Goal: Task Accomplishment & Management: Use online tool/utility

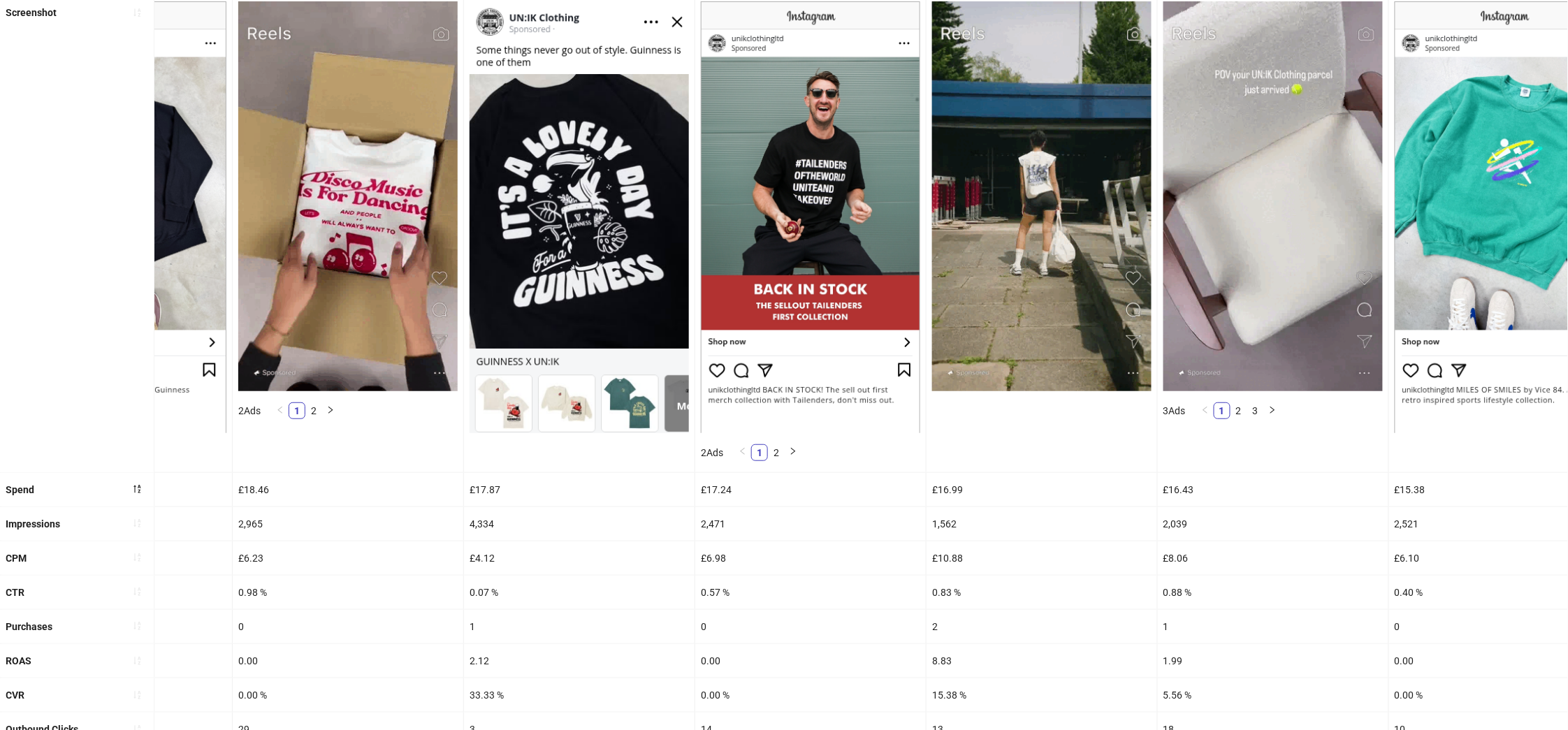
scroll to position [0, 5947]
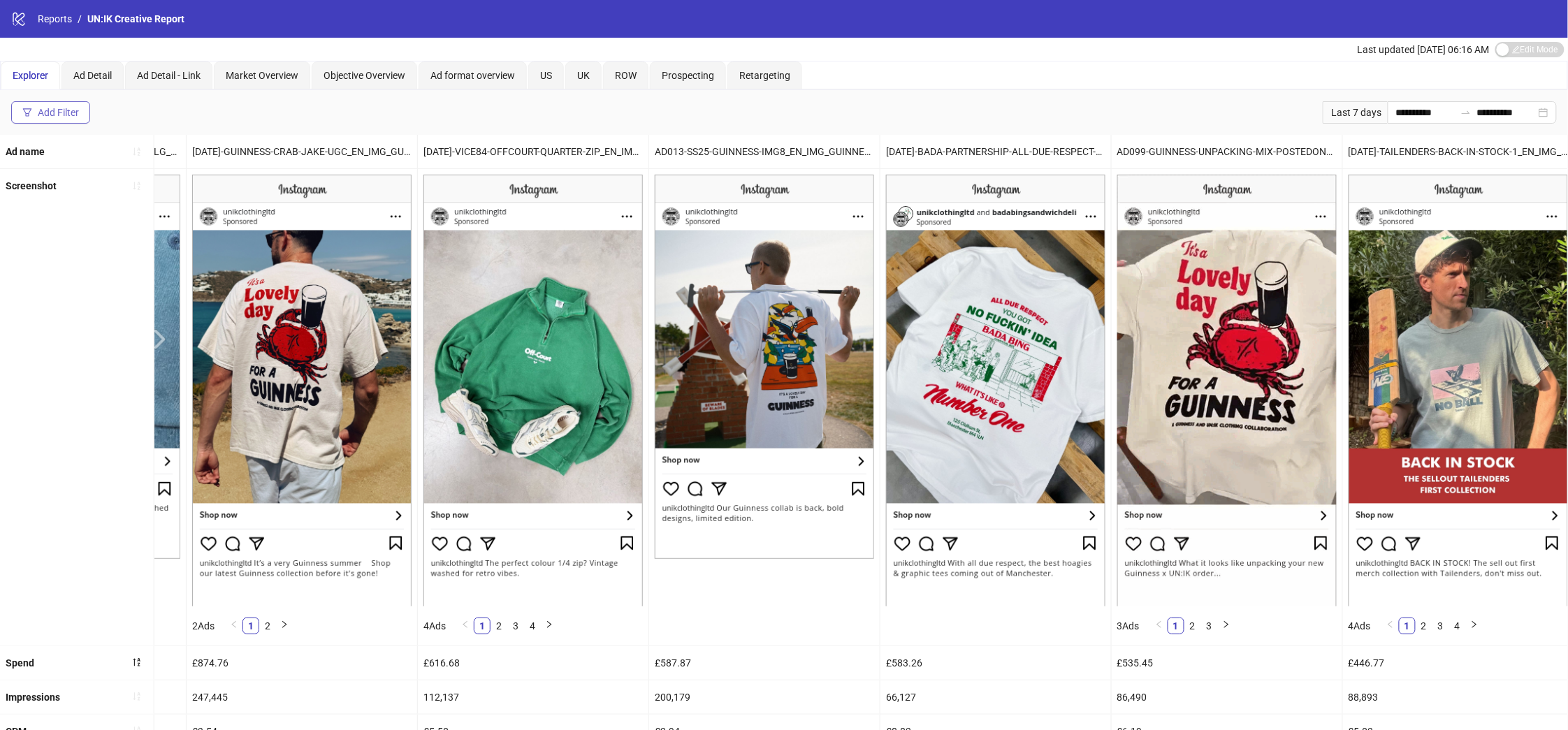
click at [28, 105] on button "Add Filter" at bounding box center [50, 113] width 79 height 23
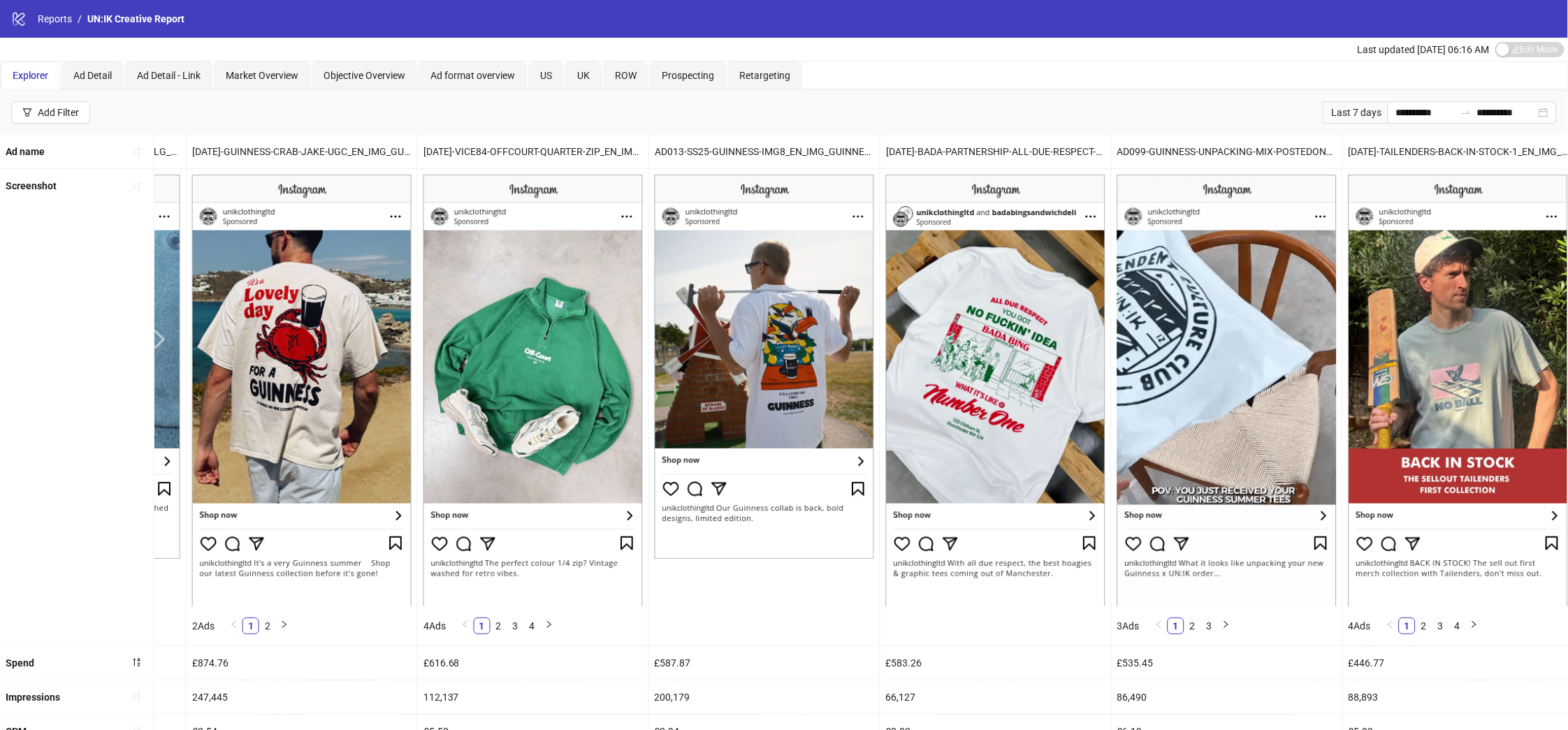
scroll to position [11, 0]
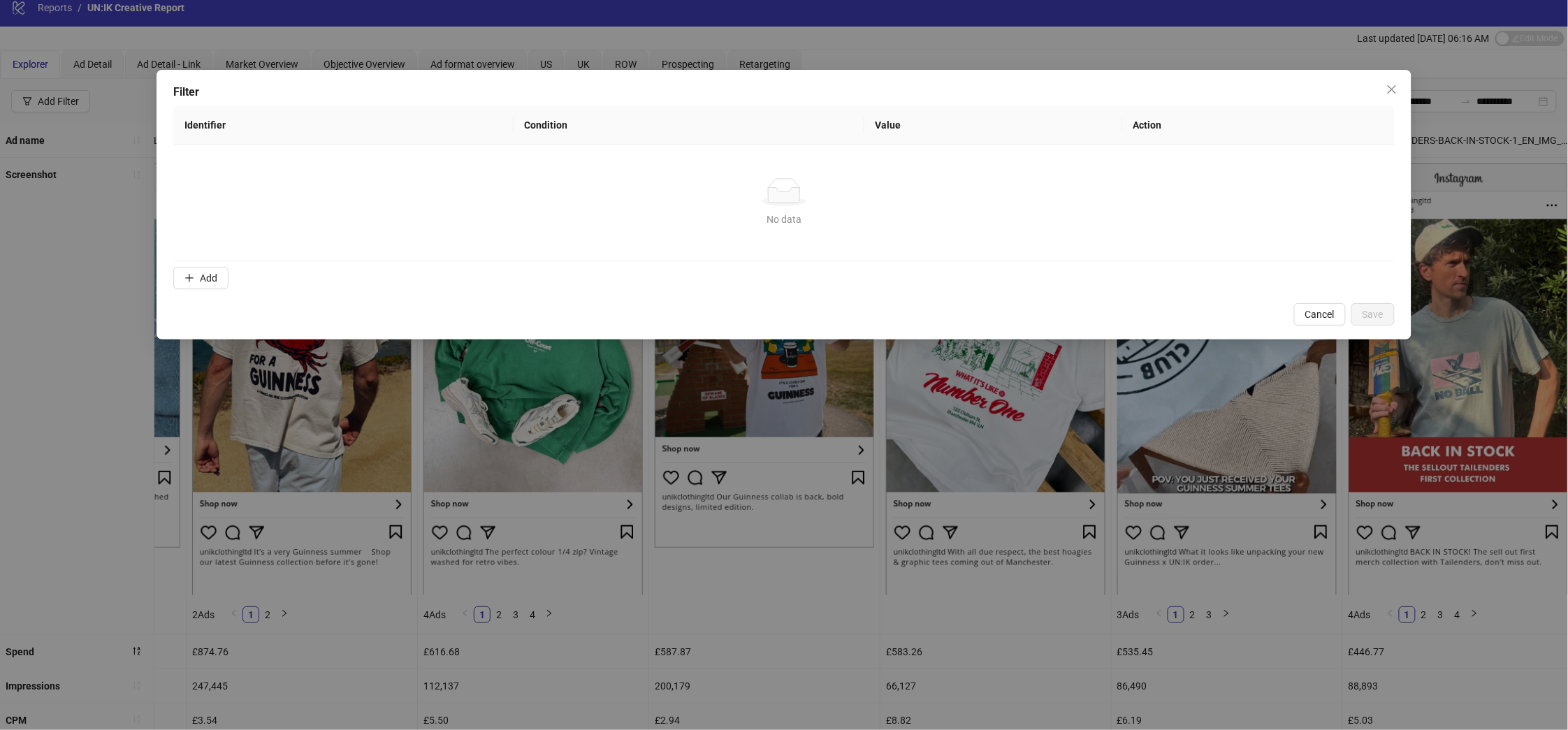
click at [84, 269] on div "Filter Identifier Condition Value Action No data No data Add Cancel Save" at bounding box center [784, 365] width 1568 height 730
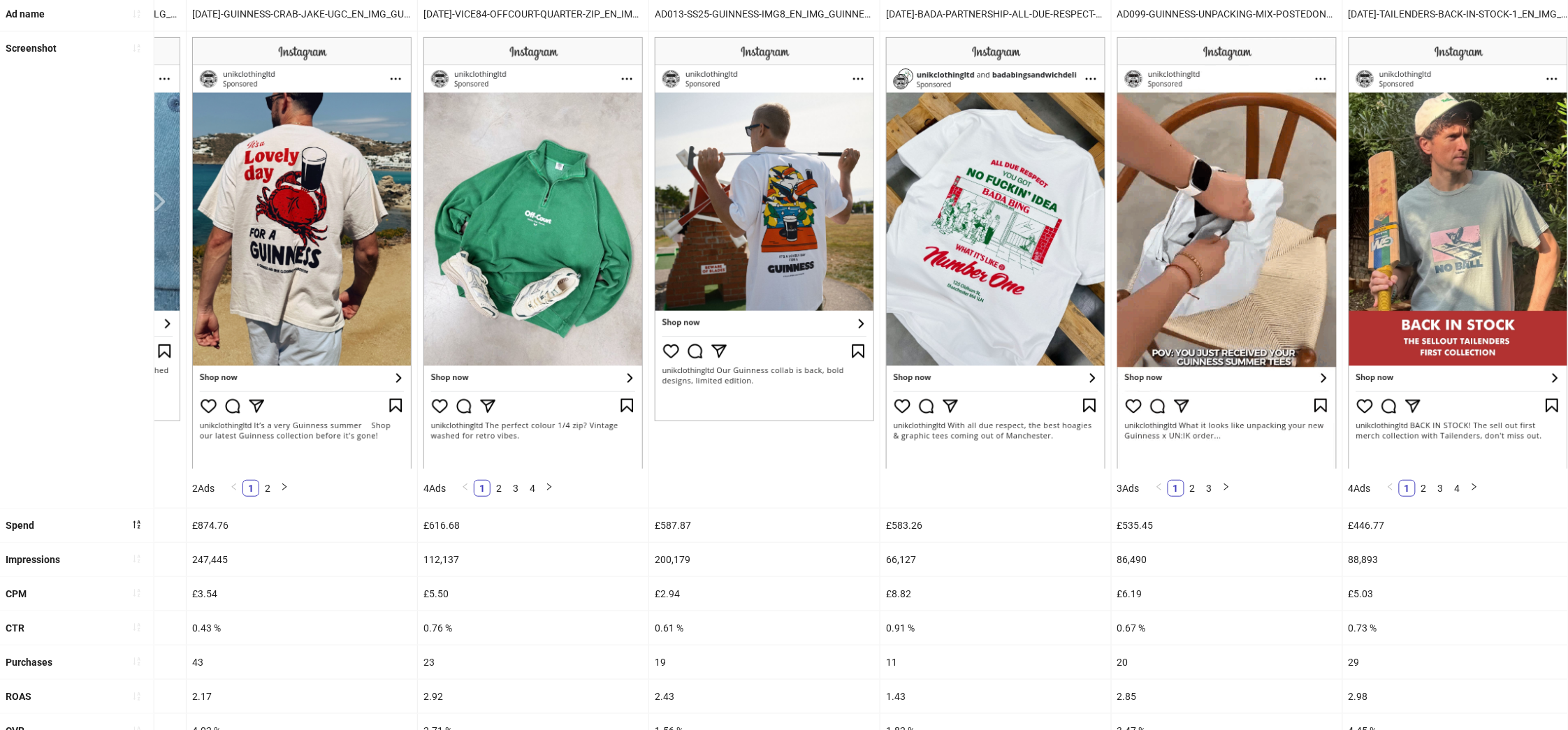
scroll to position [371, 0]
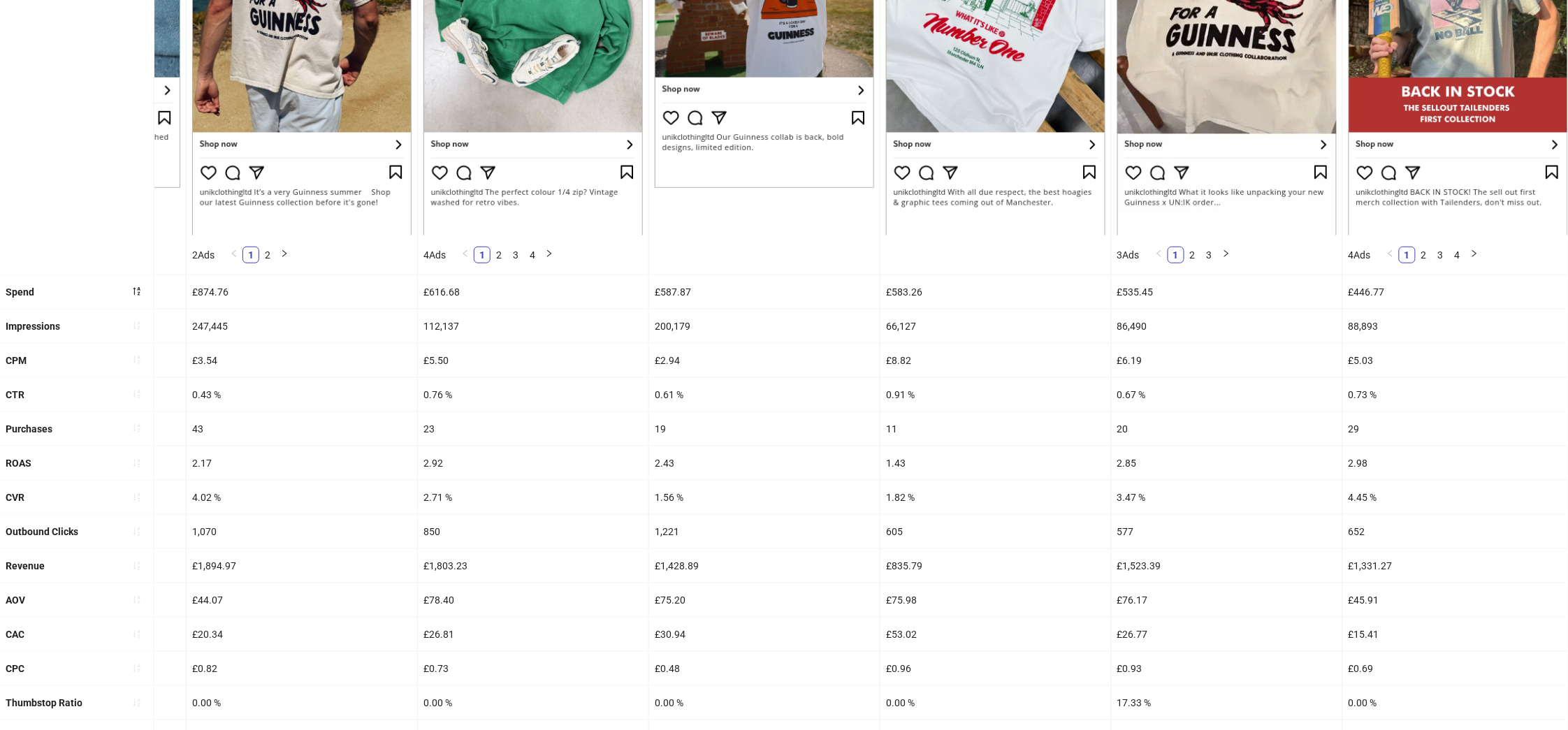
click at [41, 477] on div "ROAS" at bounding box center [77, 463] width 154 height 33
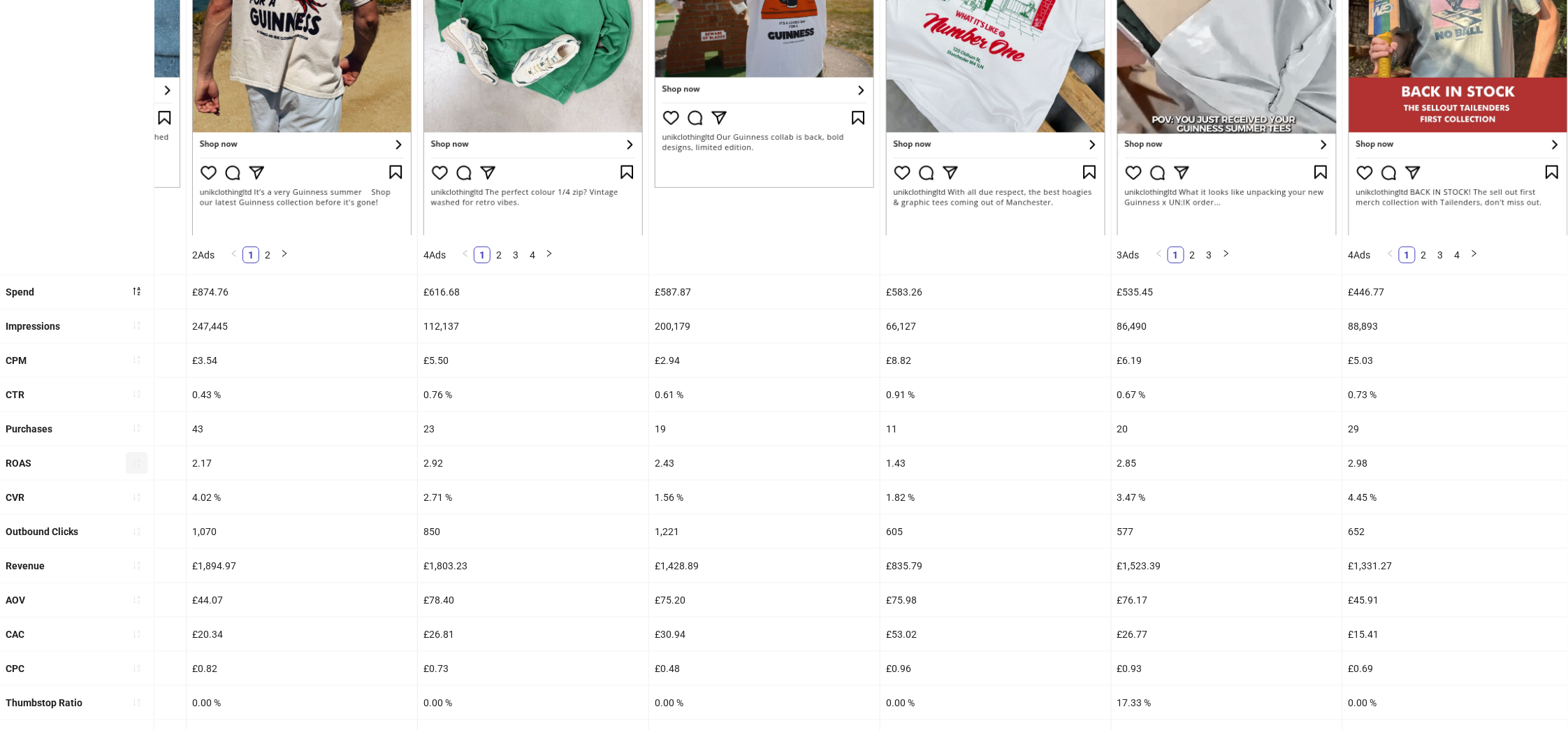
click at [137, 468] on icon "sort-ascending" at bounding box center [137, 463] width 9 height 9
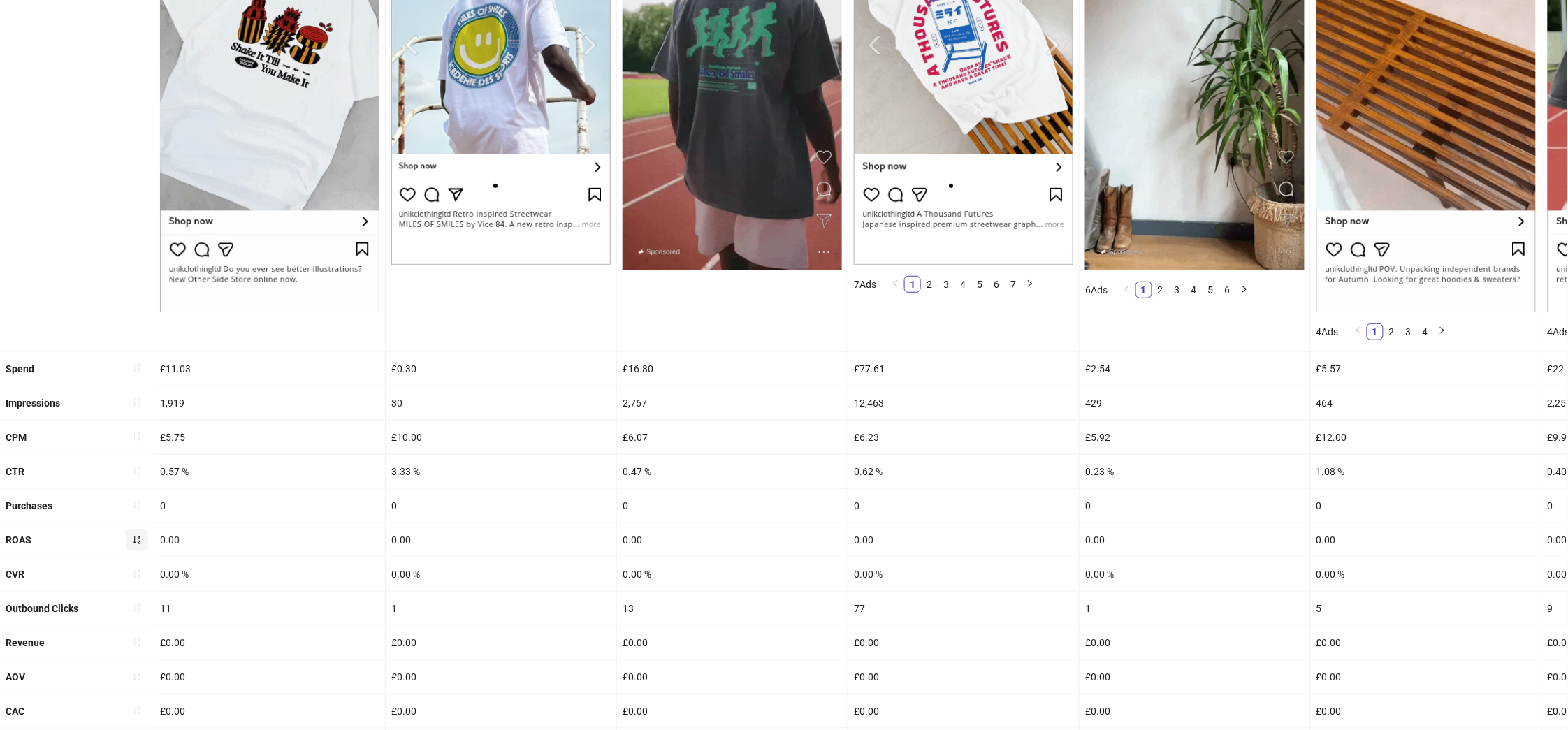
scroll to position [308, 0]
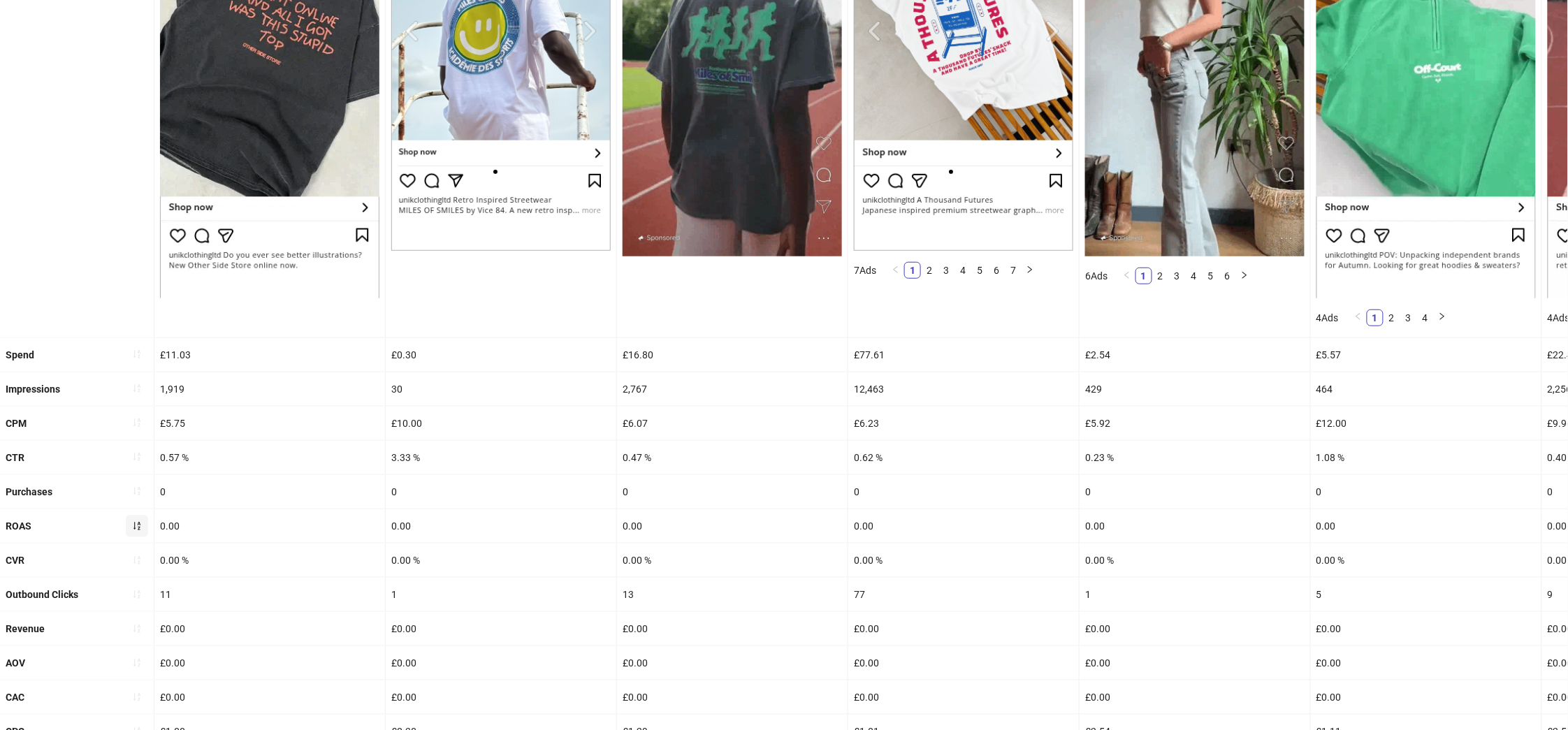
click at [132, 530] on icon "sort-ascending" at bounding box center [137, 526] width 9 height 9
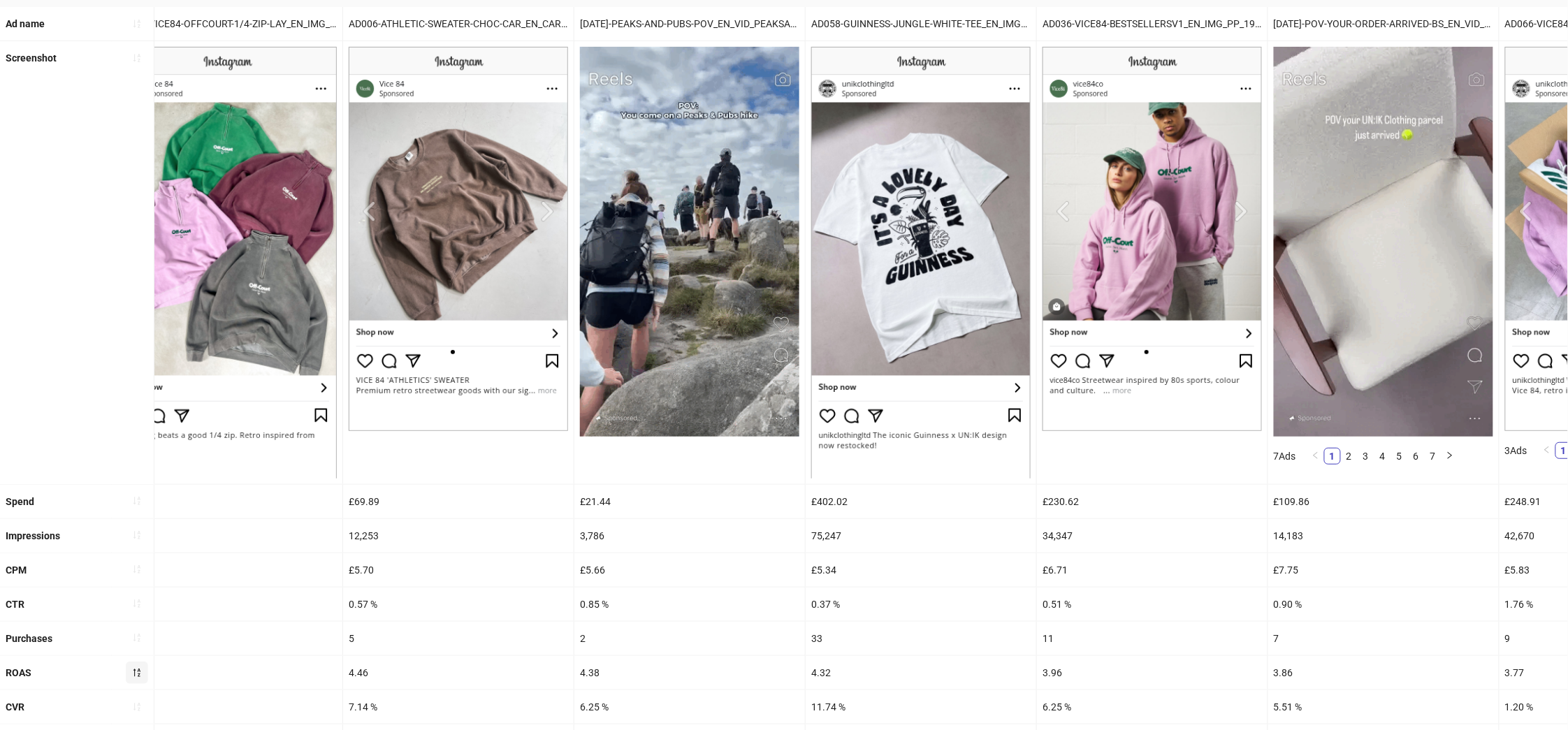
scroll to position [0, 2360]
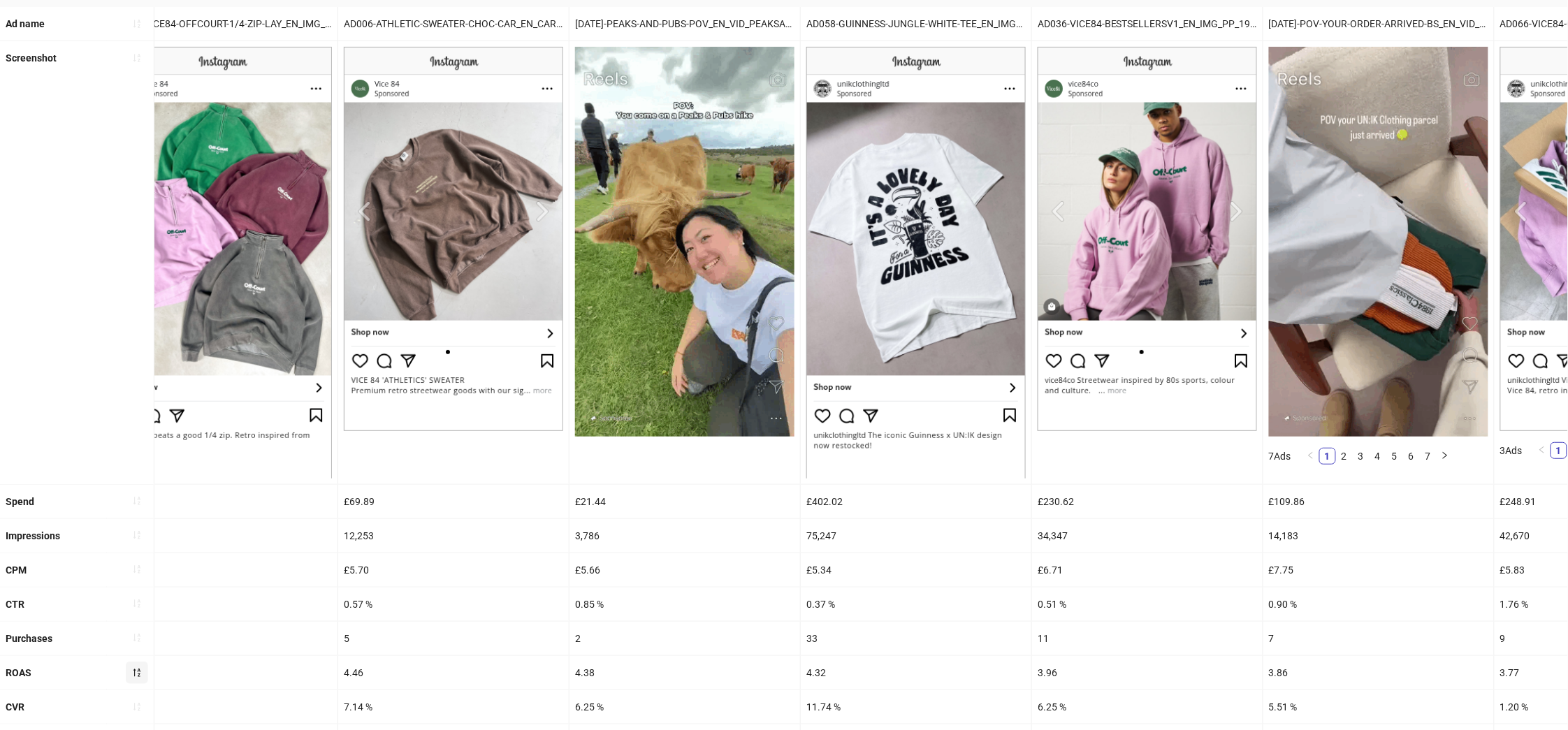
click at [132, 674] on icon "sort-descending" at bounding box center [137, 673] width 9 height 9
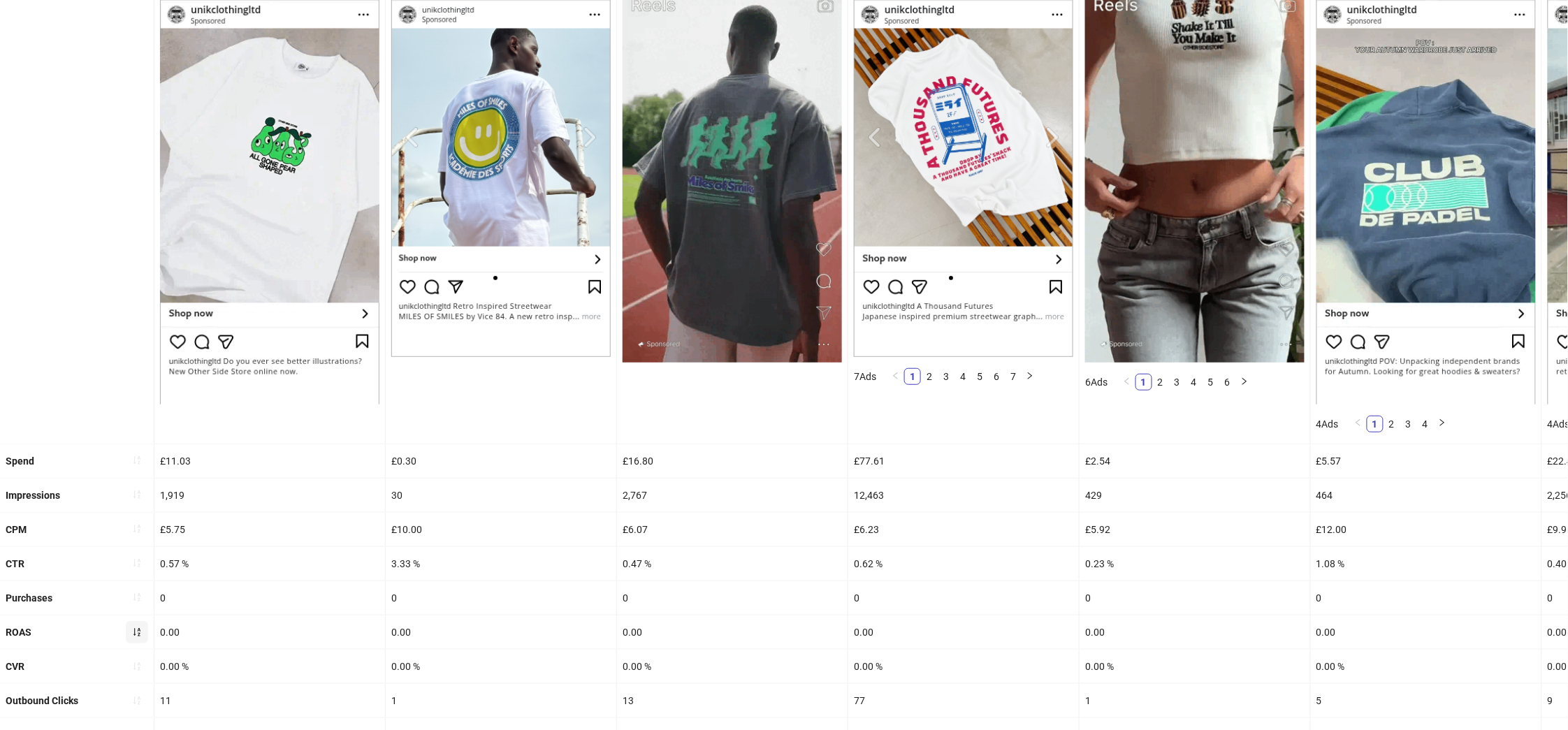
scroll to position [0, 1]
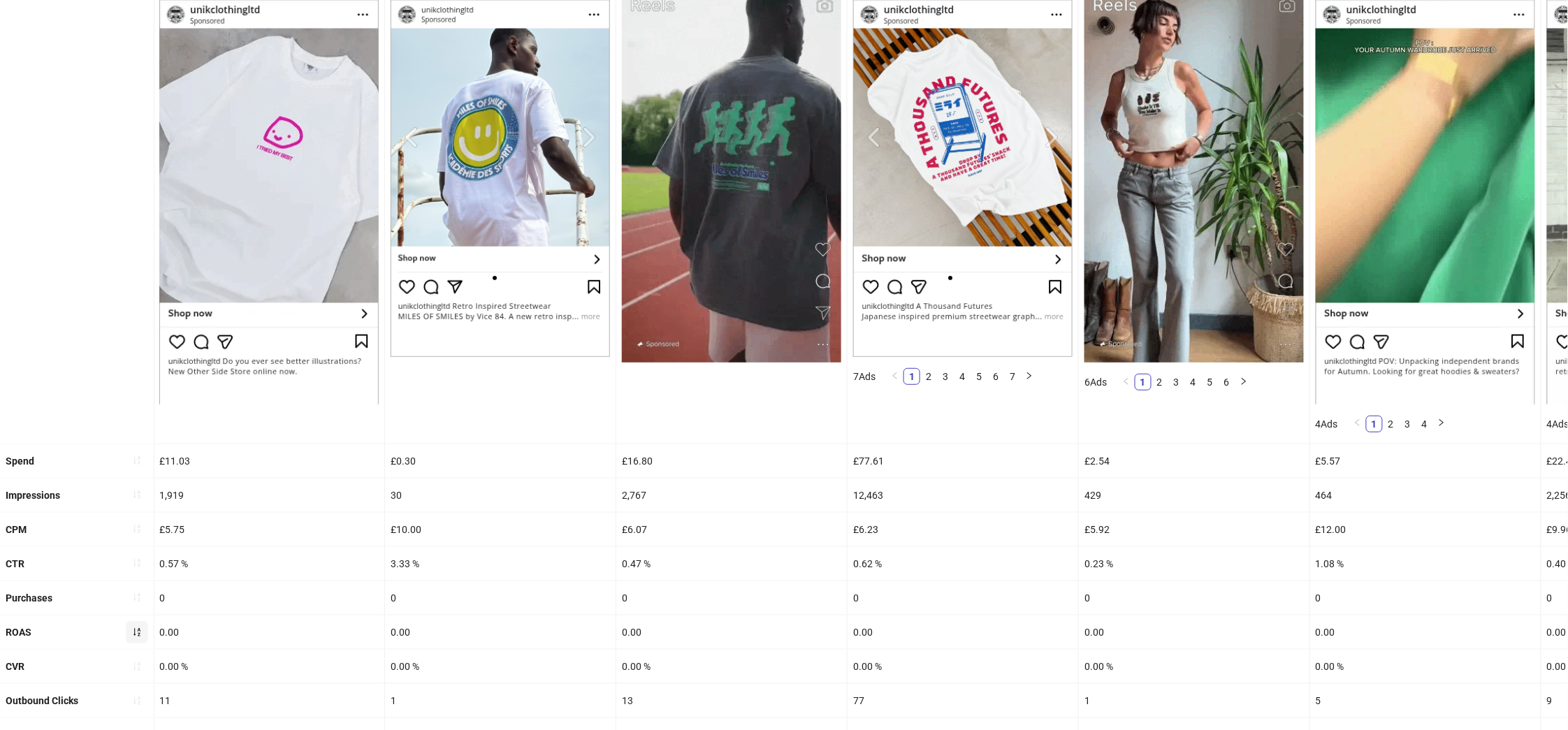
click at [132, 638] on icon "sort-ascending" at bounding box center [137, 632] width 9 height 9
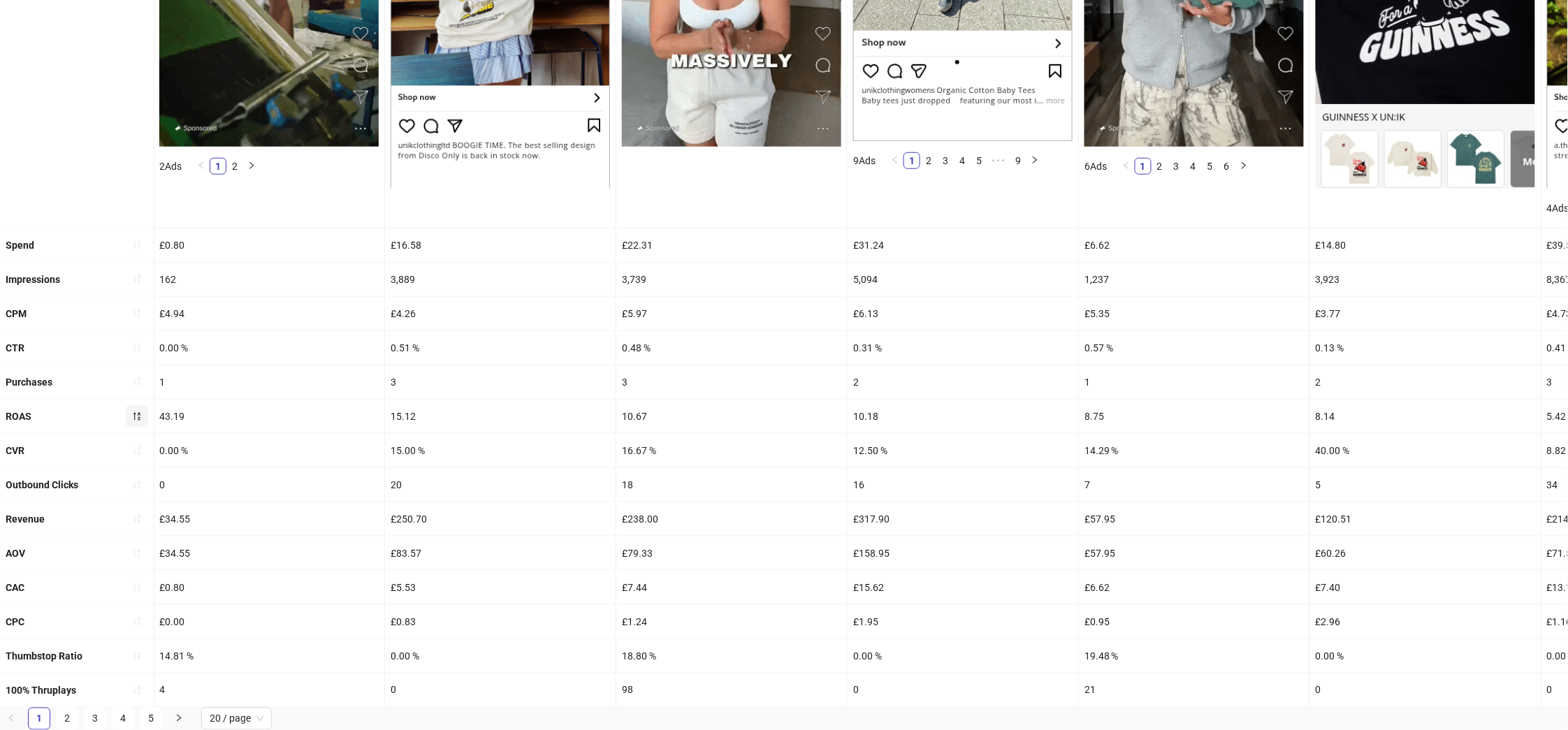
scroll to position [431, 0]
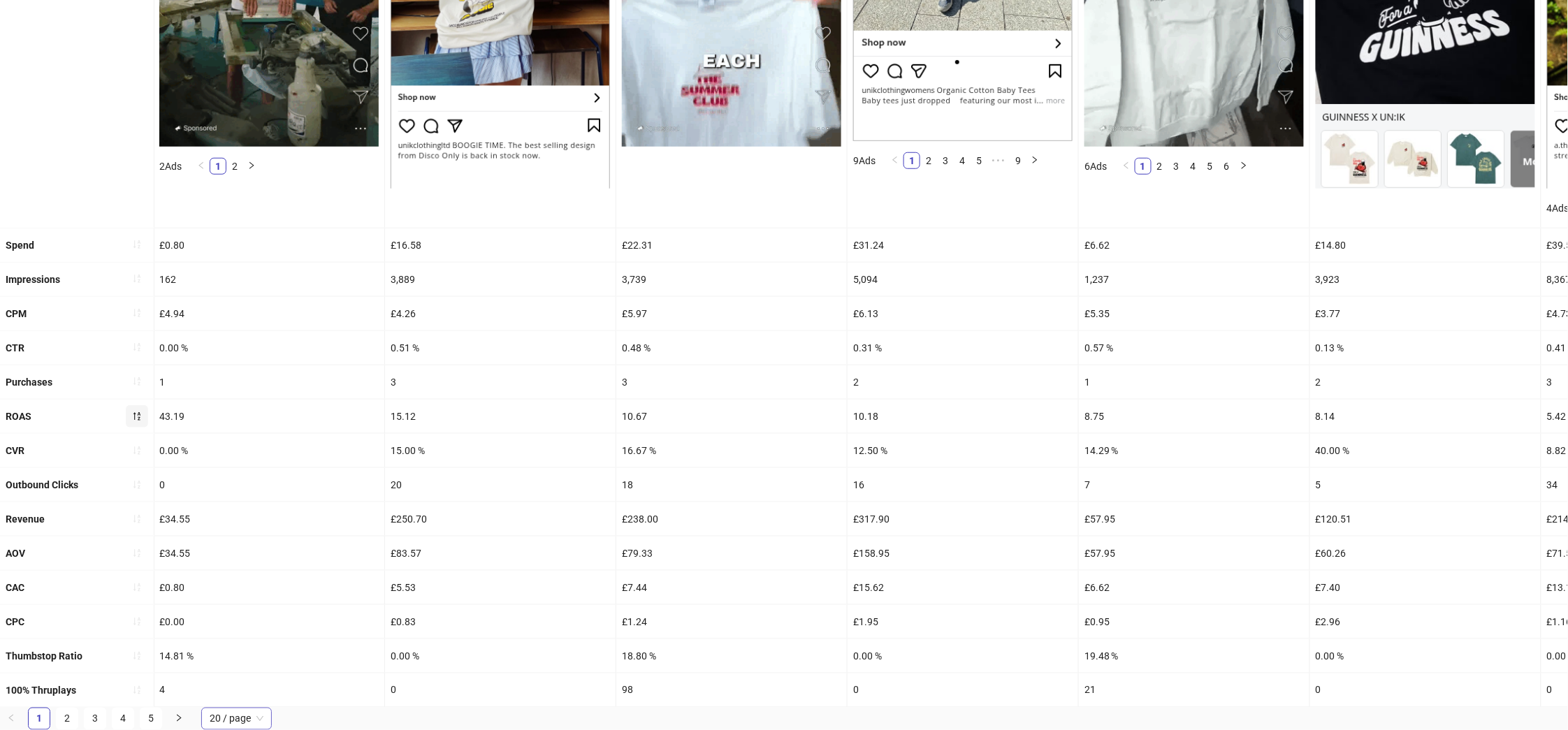
click at [248, 721] on span "20 / page" at bounding box center [237, 719] width 54 height 21
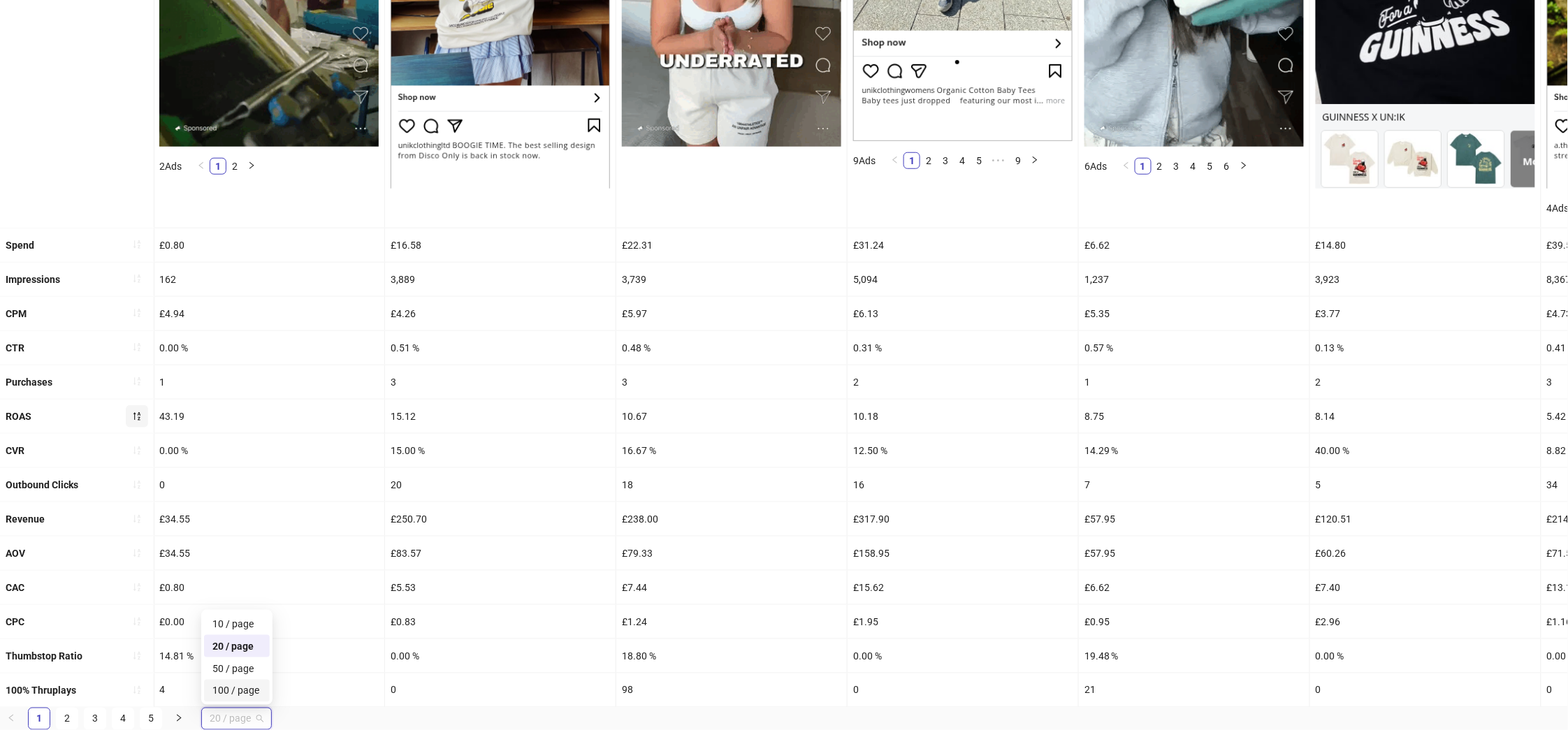
click at [245, 697] on div "100 / page" at bounding box center [237, 691] width 49 height 15
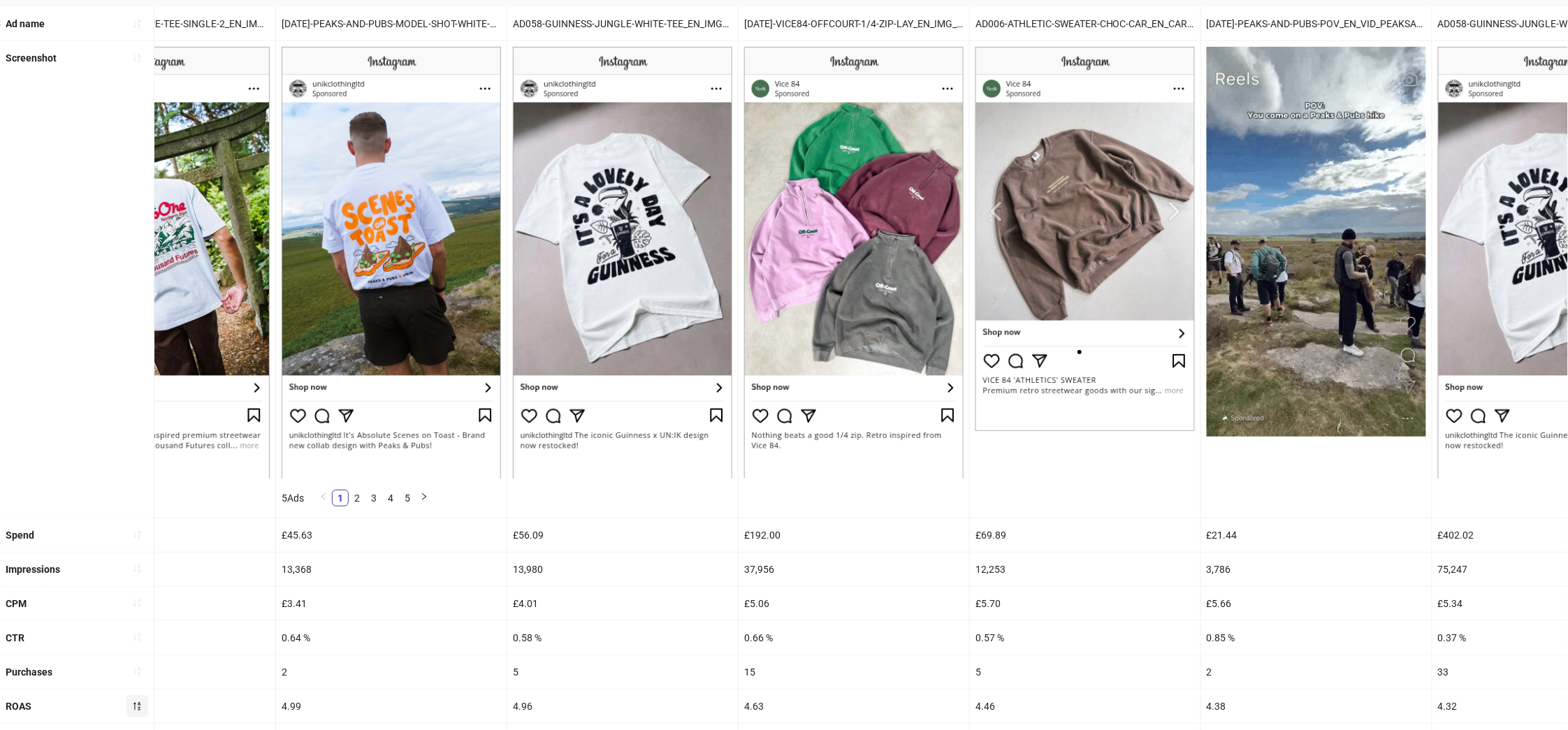
scroll to position [129, 0]
